Goal: Information Seeking & Learning: Learn about a topic

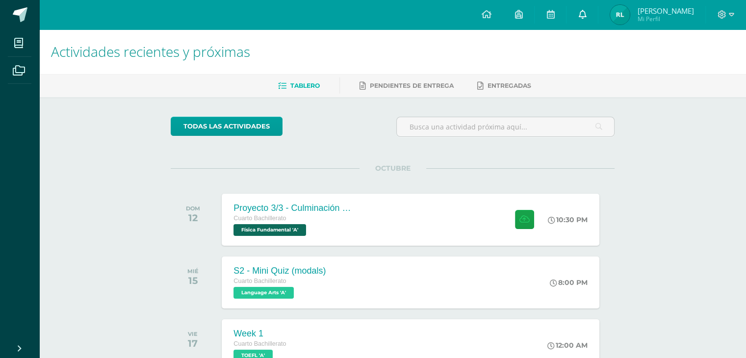
click at [592, 7] on link at bounding box center [581, 14] width 31 height 29
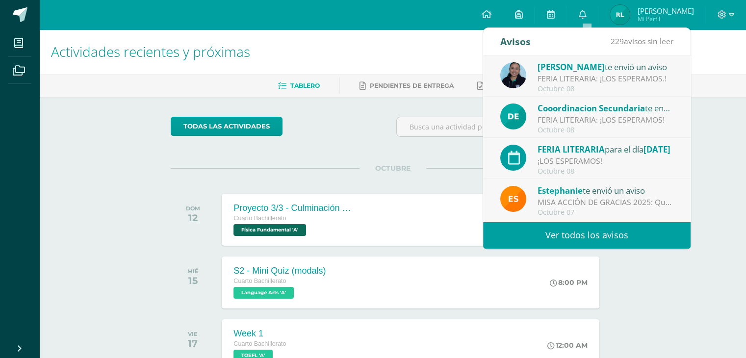
click at [551, 230] on link "Ver todos los avisos" at bounding box center [586, 235] width 207 height 27
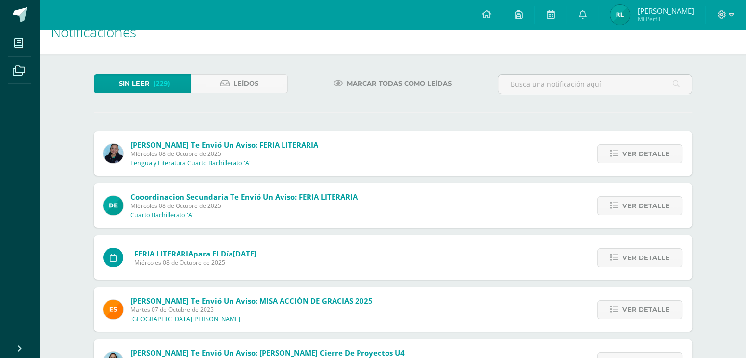
scroll to position [25, 0]
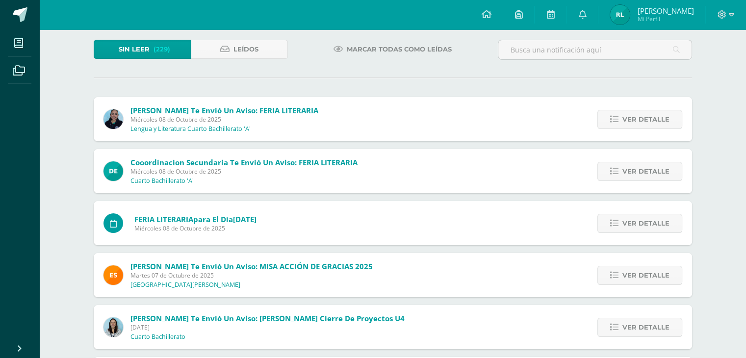
click at [641, 318] on span "Ver detalle" at bounding box center [645, 327] width 47 height 18
click at [0, 0] on link "Archivo Adjunto" at bounding box center [0, 0] width 0 height 0
click at [0, 0] on span "Archivo Adjunto" at bounding box center [0, 0] width 0 height 0
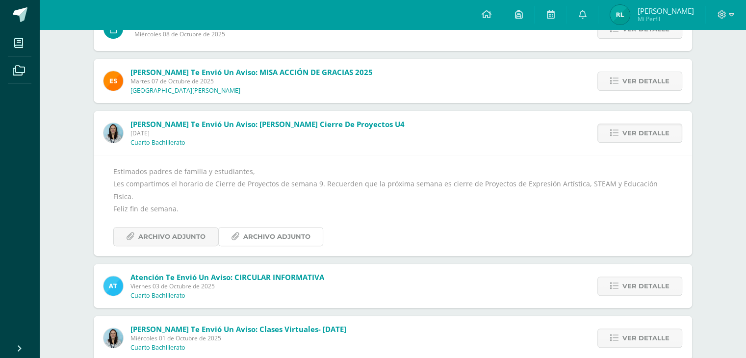
scroll to position [249, 0]
click at [413, 279] on div "Atención te envió un aviso: CIRCULAR INFORMATIVA [DATE] Cuarto Bachillerato Ver…" at bounding box center [393, 285] width 598 height 44
